Goal: Task Accomplishment & Management: Manage account settings

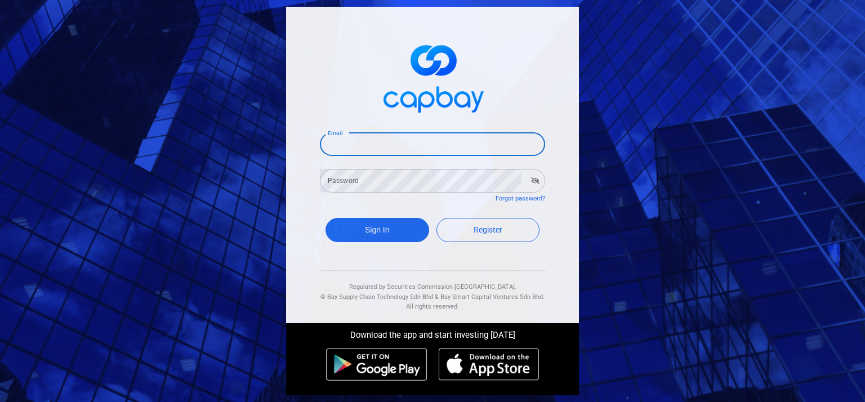
click at [405, 142] on input "Email" at bounding box center [432, 144] width 225 height 24
type input "[EMAIL_ADDRESS][DOMAIN_NAME]"
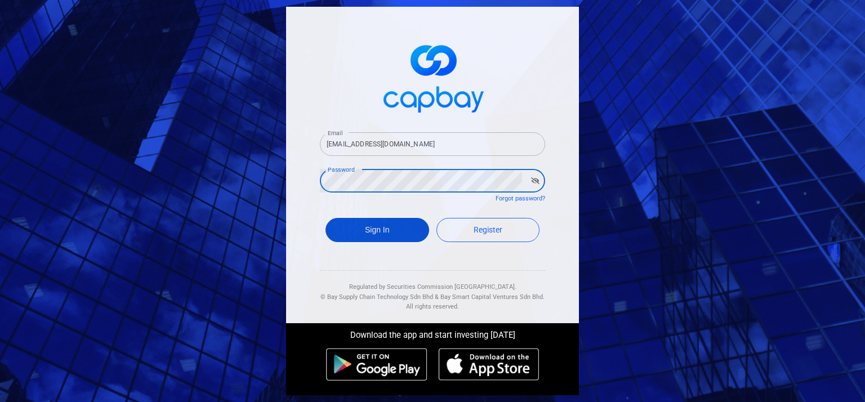
click at [410, 228] on button "Sign In" at bounding box center [378, 230] width 104 height 24
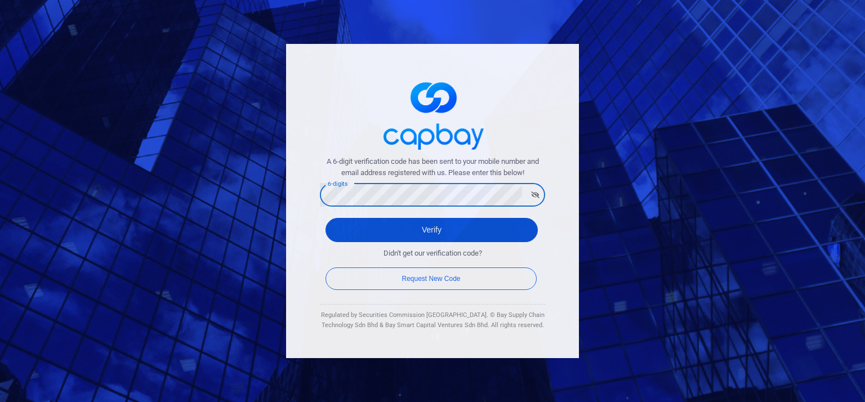
click at [448, 230] on button "Verify" at bounding box center [432, 230] width 212 height 24
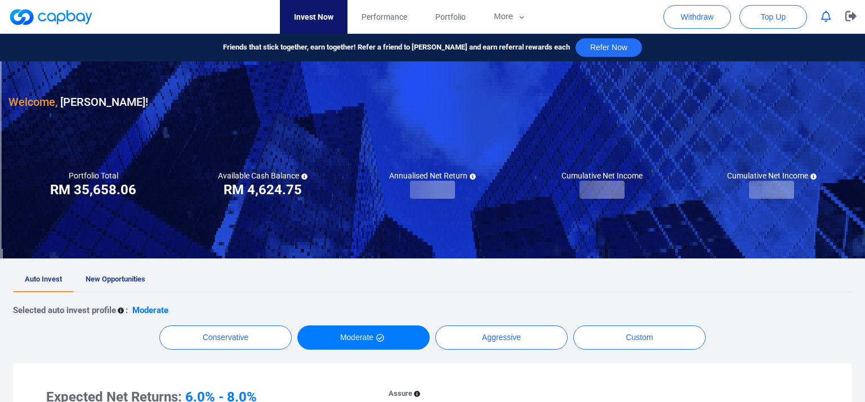
checkbox input "true"
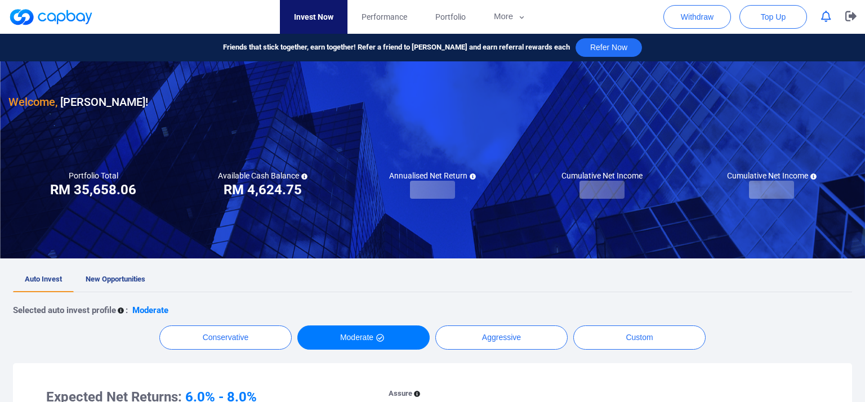
checkbox input "true"
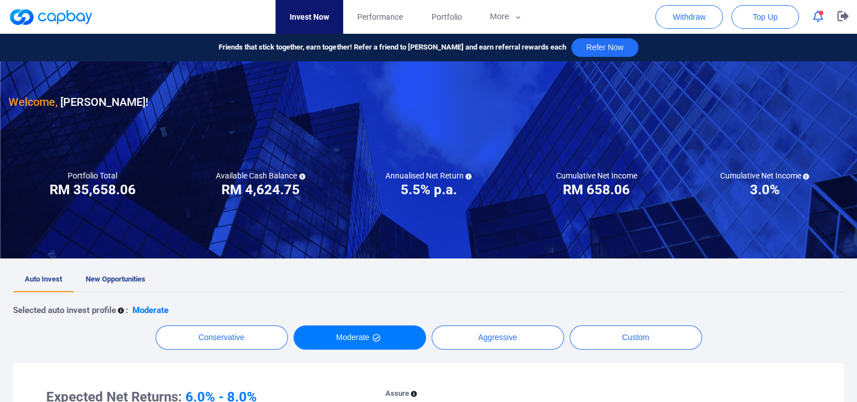
click at [816, 13] on icon "button" at bounding box center [818, 17] width 10 height 12
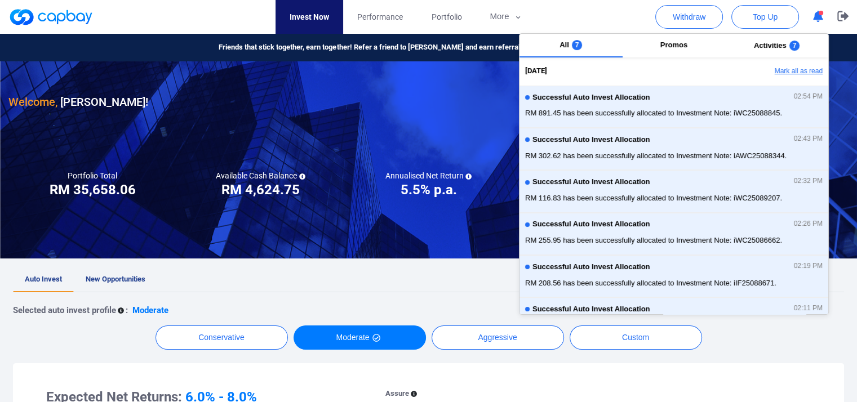
click at [788, 68] on button "Mark all as read" at bounding box center [767, 71] width 121 height 19
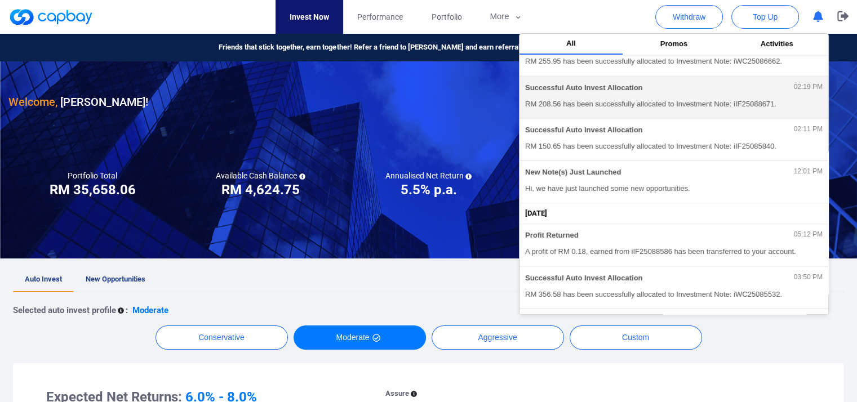
scroll to position [240, 0]
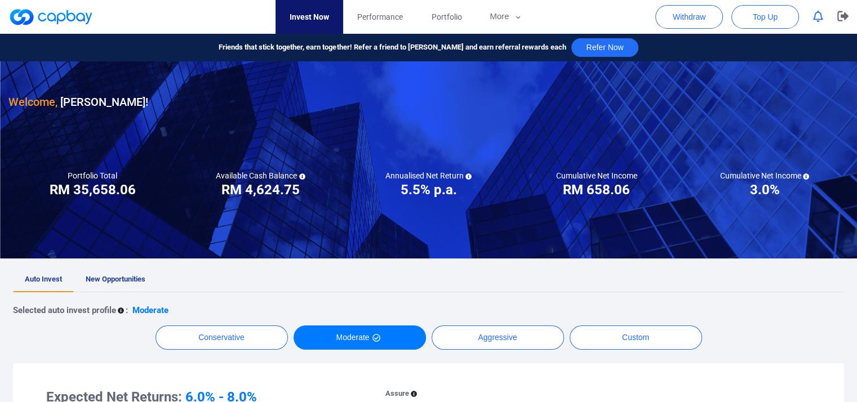
drag, startPoint x: 359, startPoint y: 209, endPoint x: 366, endPoint y: 224, distance: 16.4
click at [366, 224] on div at bounding box center [428, 159] width 857 height 197
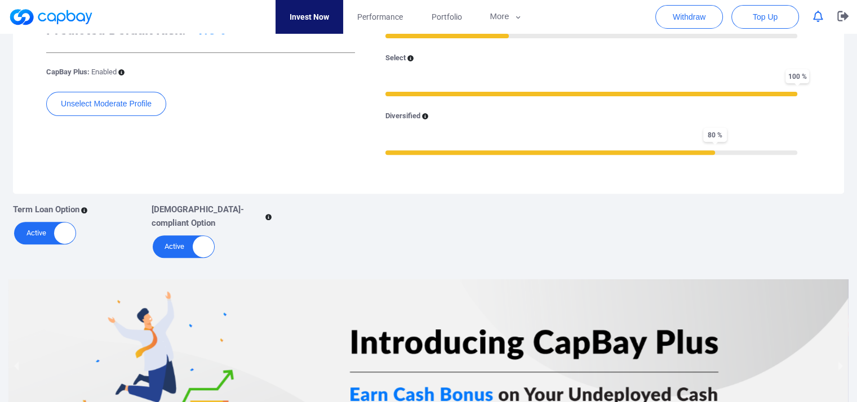
scroll to position [56, 0]
